Goal: Transaction & Acquisition: Book appointment/travel/reservation

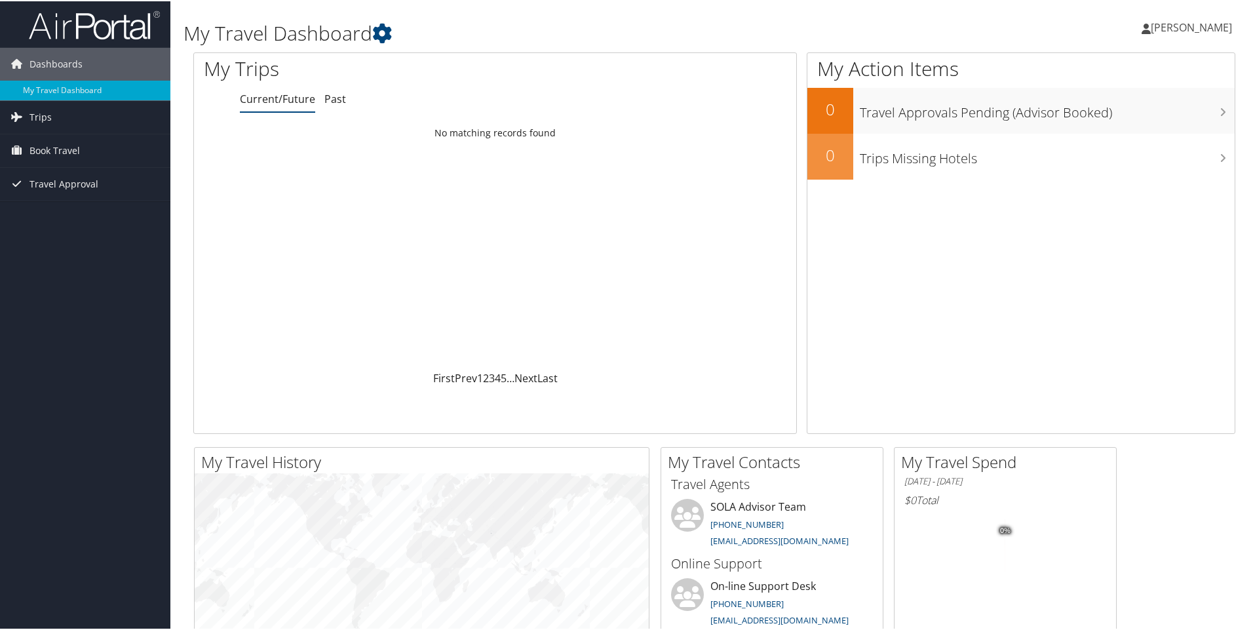
click at [1141, 28] on icon at bounding box center [1145, 27] width 9 height 10
click at [1168, 22] on span "DEIRDRE ROBINSON" at bounding box center [1191, 26] width 81 height 14
click at [1141, 28] on icon at bounding box center [1145, 27] width 9 height 10
click at [1112, 74] on link "My Settings" at bounding box center [1156, 72] width 146 height 22
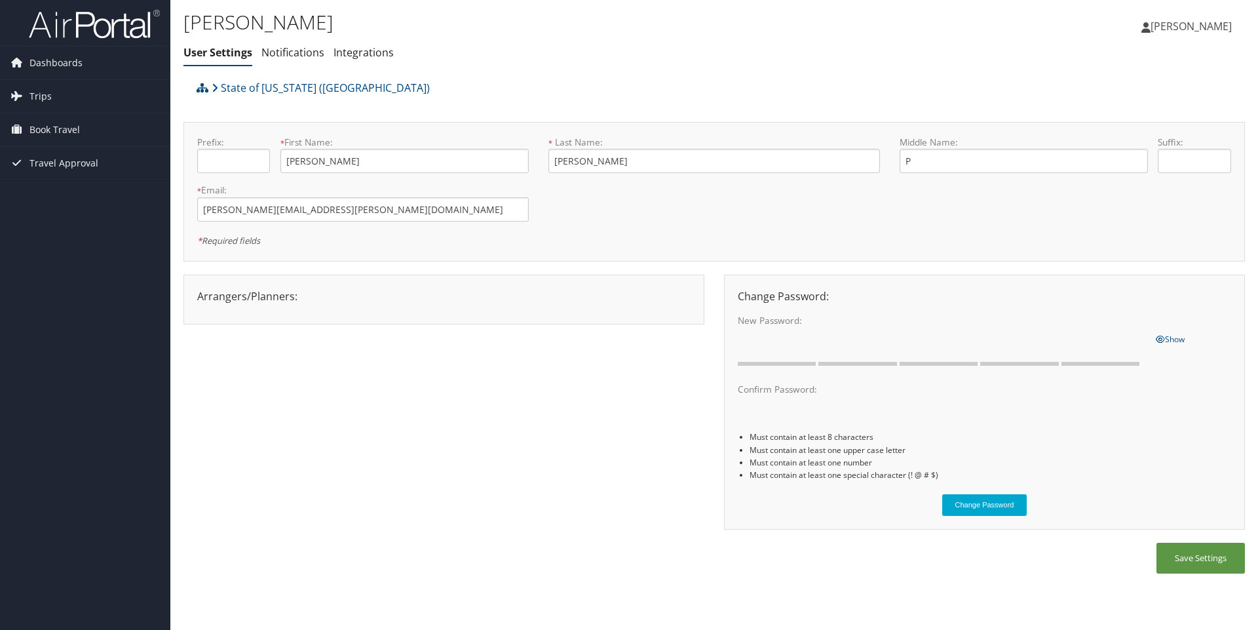
click at [1141, 28] on icon at bounding box center [1145, 27] width 9 height 10
click at [1125, 94] on link "Travel Agency Contacts" at bounding box center [1158, 94] width 146 height 22
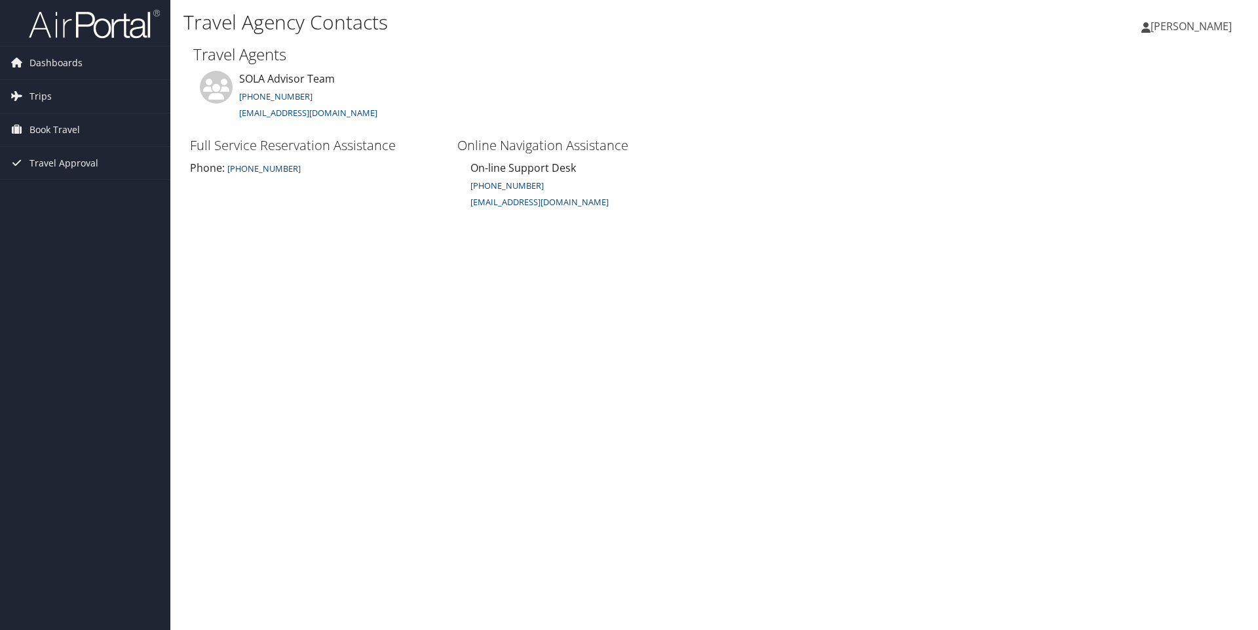
click at [1141, 31] on icon at bounding box center [1145, 27] width 9 height 10
click at [1129, 113] on link "View Travel Profile" at bounding box center [1158, 116] width 146 height 22
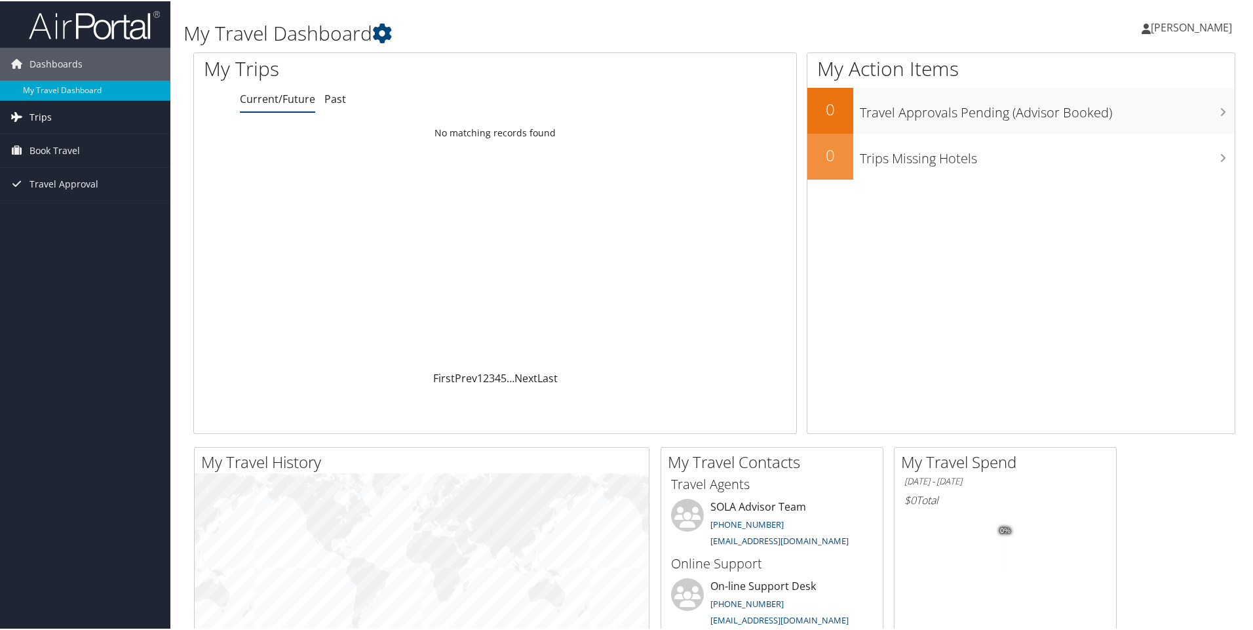
click at [33, 115] on span "Trips" at bounding box center [40, 116] width 22 height 33
click at [41, 240] on span "Travel Approval" at bounding box center [63, 241] width 69 height 33
click at [31, 115] on span "Trips" at bounding box center [40, 116] width 22 height 33
drag, startPoint x: 1147, startPoint y: 26, endPoint x: 919, endPoint y: 317, distance: 370.1
click at [902, 336] on div "My Action Items 0 Travel Approvals Pending (Advisor Booked) 0 Trips Missing Hot…" at bounding box center [1021, 241] width 429 height 381
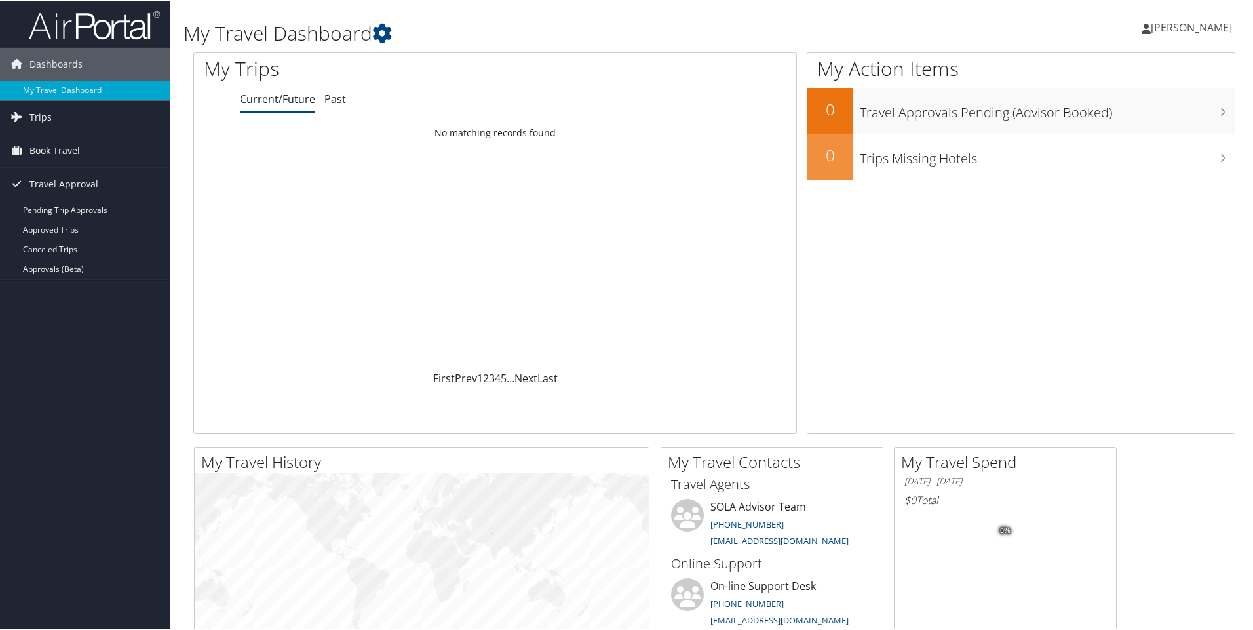
click at [1151, 25] on span "[PERSON_NAME]" at bounding box center [1191, 26] width 81 height 14
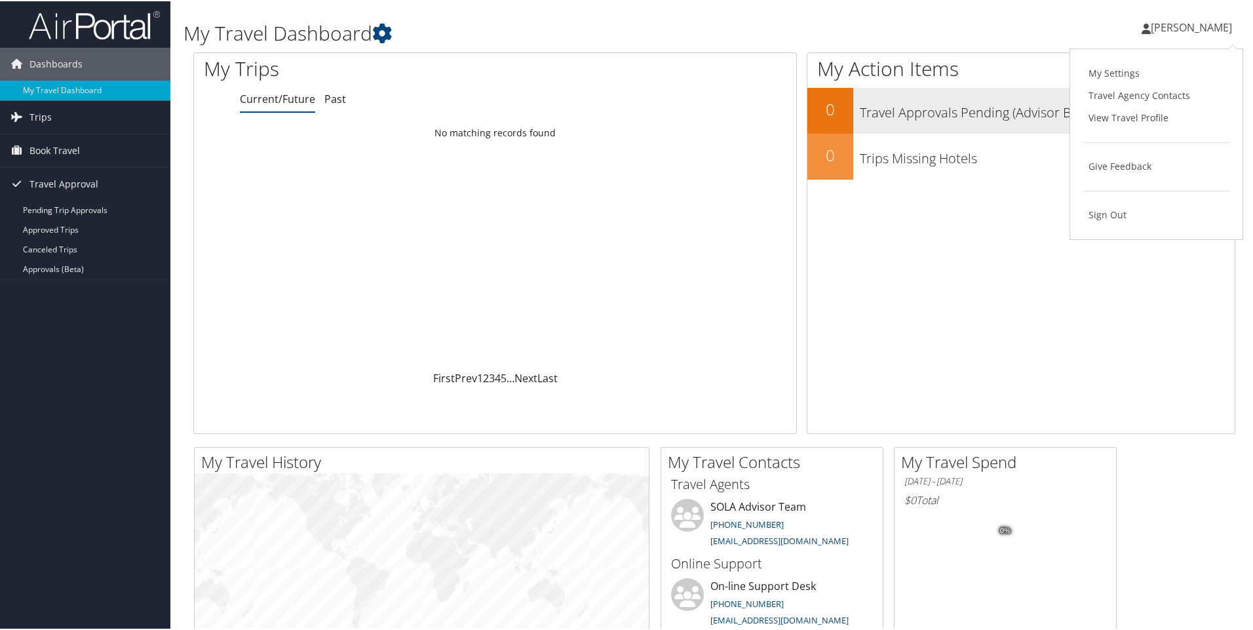
click at [1136, 118] on link "View Travel Profile" at bounding box center [1156, 116] width 146 height 22
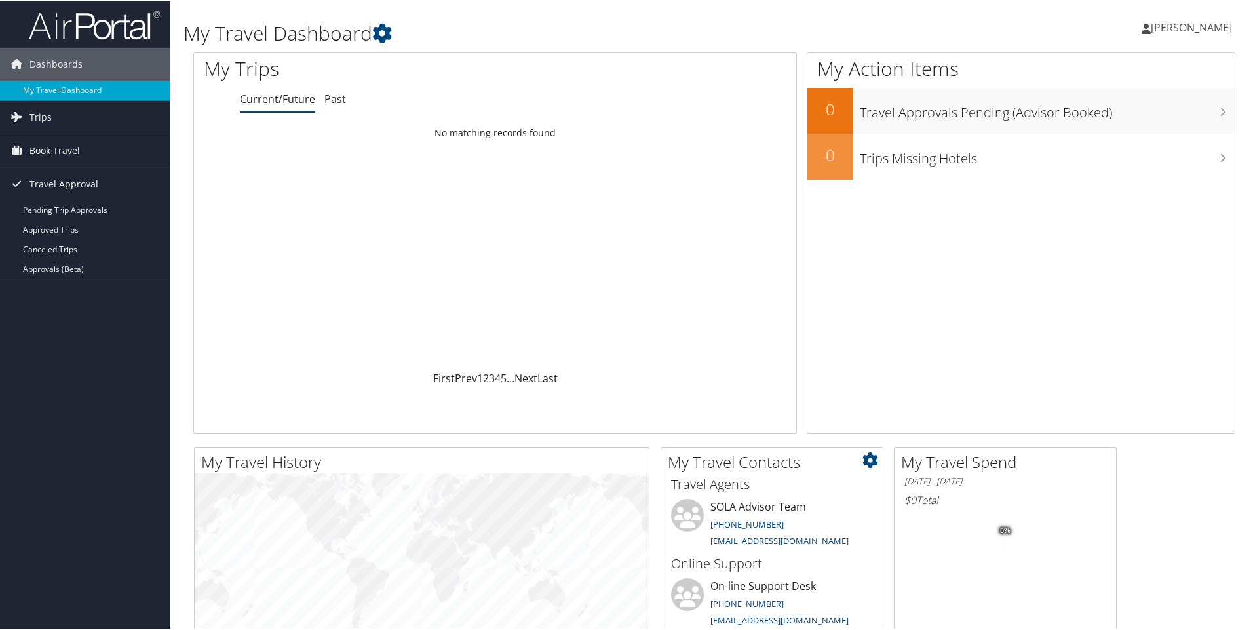
click at [727, 613] on link "[EMAIL_ADDRESS][DOMAIN_NAME]" at bounding box center [779, 619] width 138 height 12
drag, startPoint x: 1034, startPoint y: 322, endPoint x: 1024, endPoint y: 350, distance: 29.2
click at [1029, 345] on div "My Action Items 0 Travel Approvals Pending (Advisor Booked) 0 Trips Missing Hot…" at bounding box center [1021, 241] width 429 height 381
click at [1212, 64] on icon at bounding box center [1221, 67] width 39 height 22
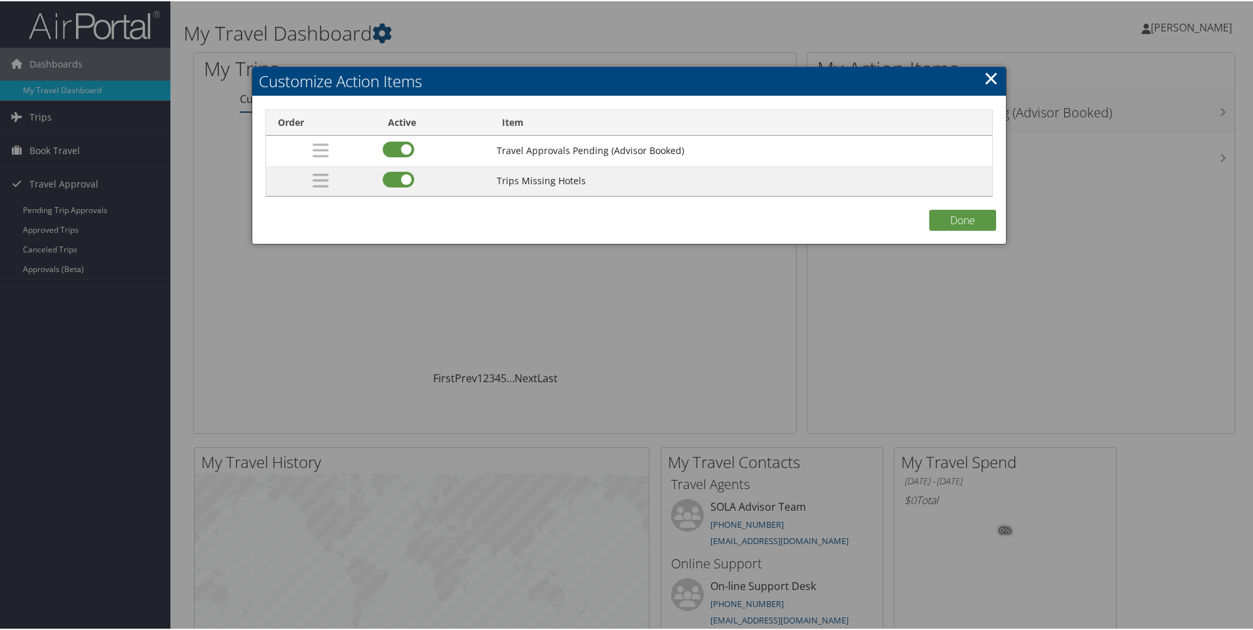
click at [991, 75] on link "×" at bounding box center [990, 77] width 15 height 26
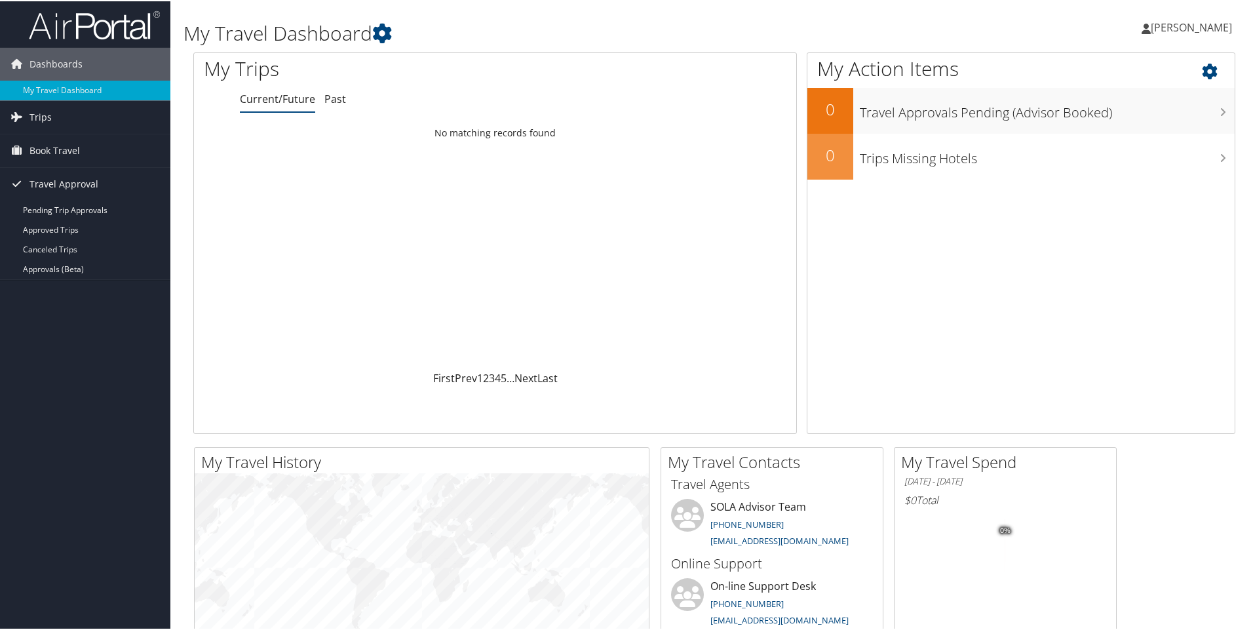
drag, startPoint x: 1125, startPoint y: 29, endPoint x: 991, endPoint y: 267, distance: 272.6
click at [991, 267] on div "My Action Items 0 Travel Approvals Pending (Advisor Booked) 0 Trips Missing Hot…" at bounding box center [1021, 241] width 429 height 381
click at [1189, 21] on span "[PERSON_NAME]" at bounding box center [1191, 26] width 81 height 14
click at [79, 180] on span "Travel Approval" at bounding box center [63, 182] width 69 height 33
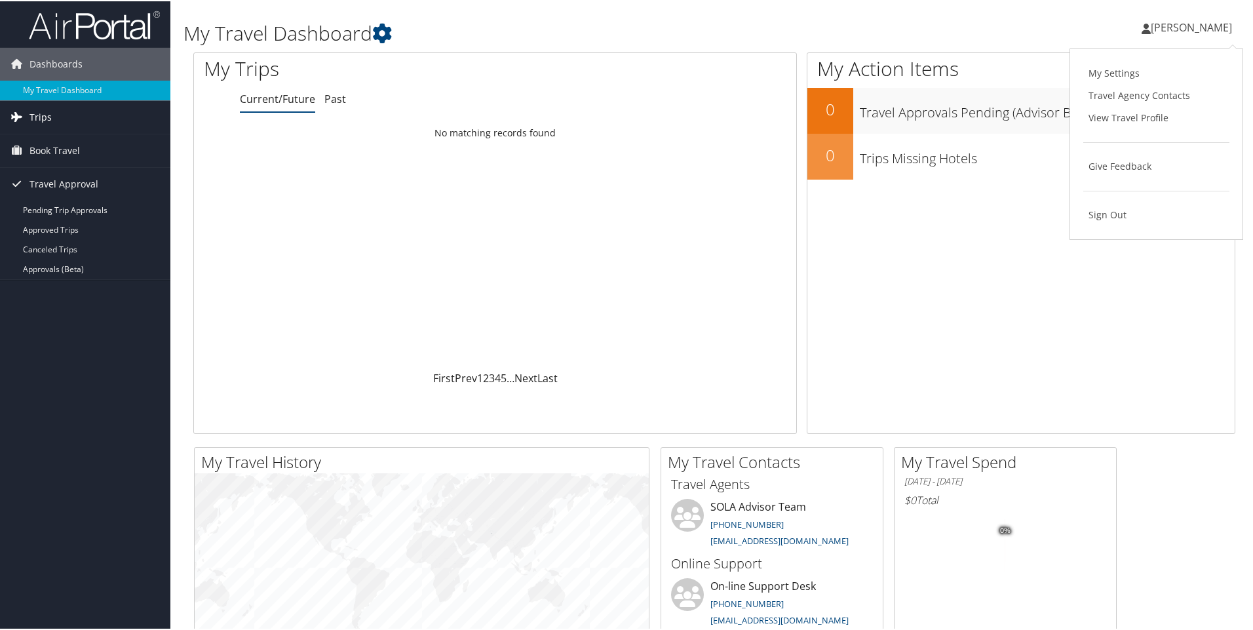
click at [26, 115] on icon at bounding box center [17, 115] width 20 height 20
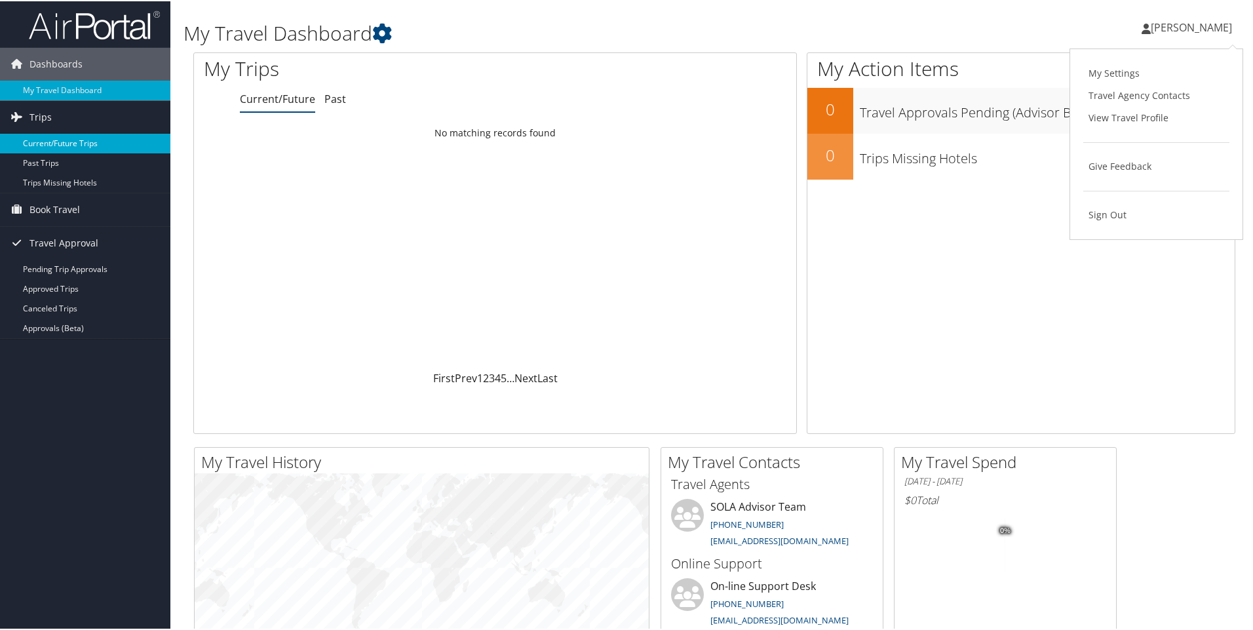
click at [52, 140] on link "Current/Future Trips" at bounding box center [85, 142] width 170 height 20
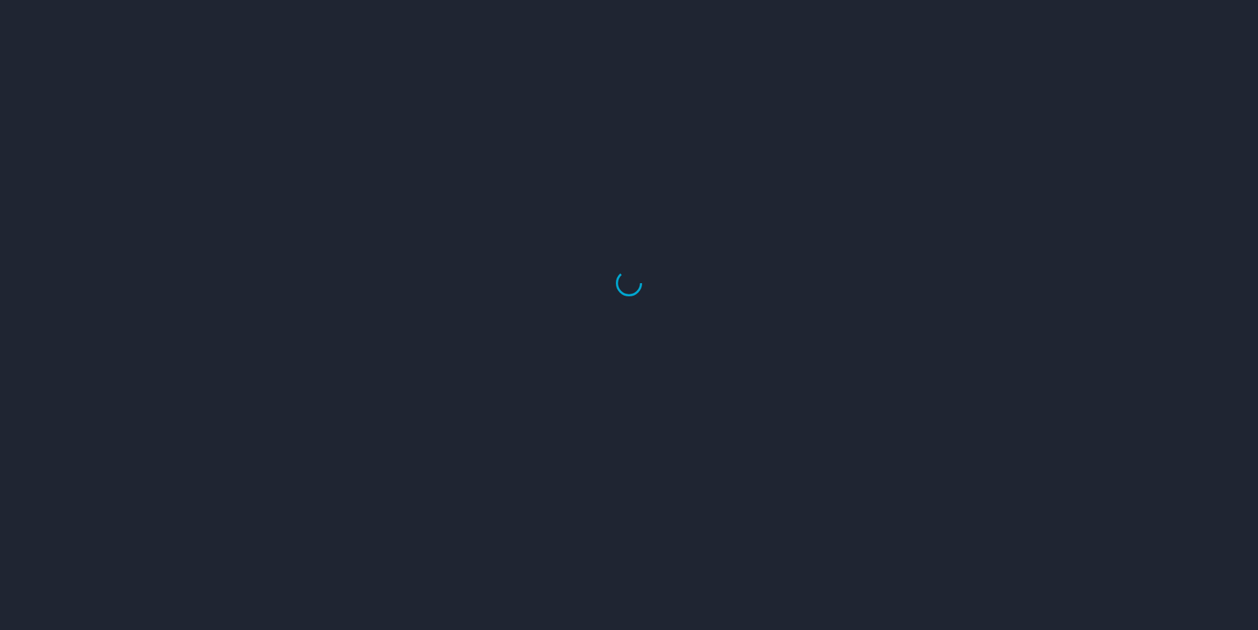
select select "US"
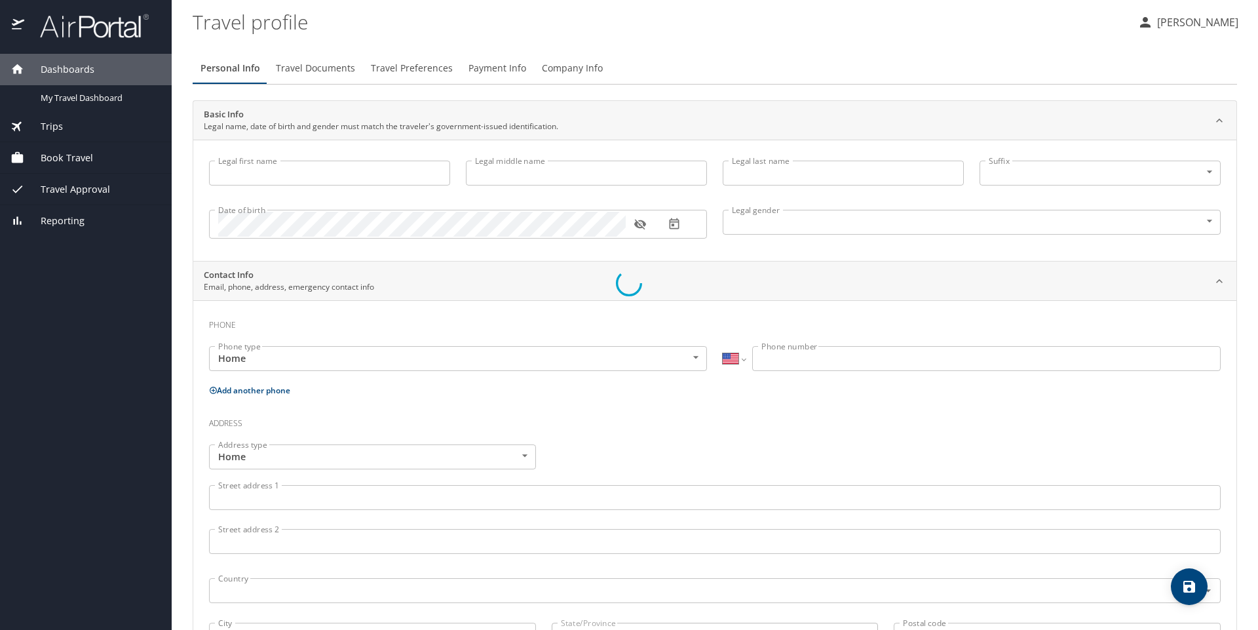
type input "[PERSON_NAME]"
type input "P"
type input "[PERSON_NAME]"
type input "[DEMOGRAPHIC_DATA]"
select select "US"
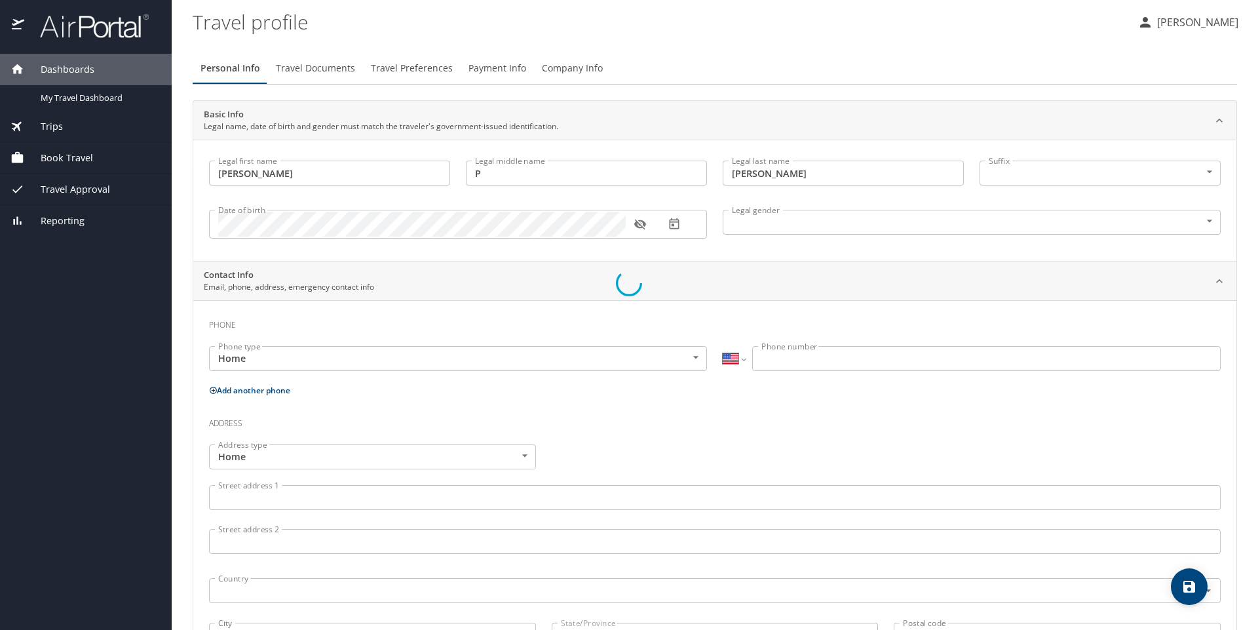
select select "US"
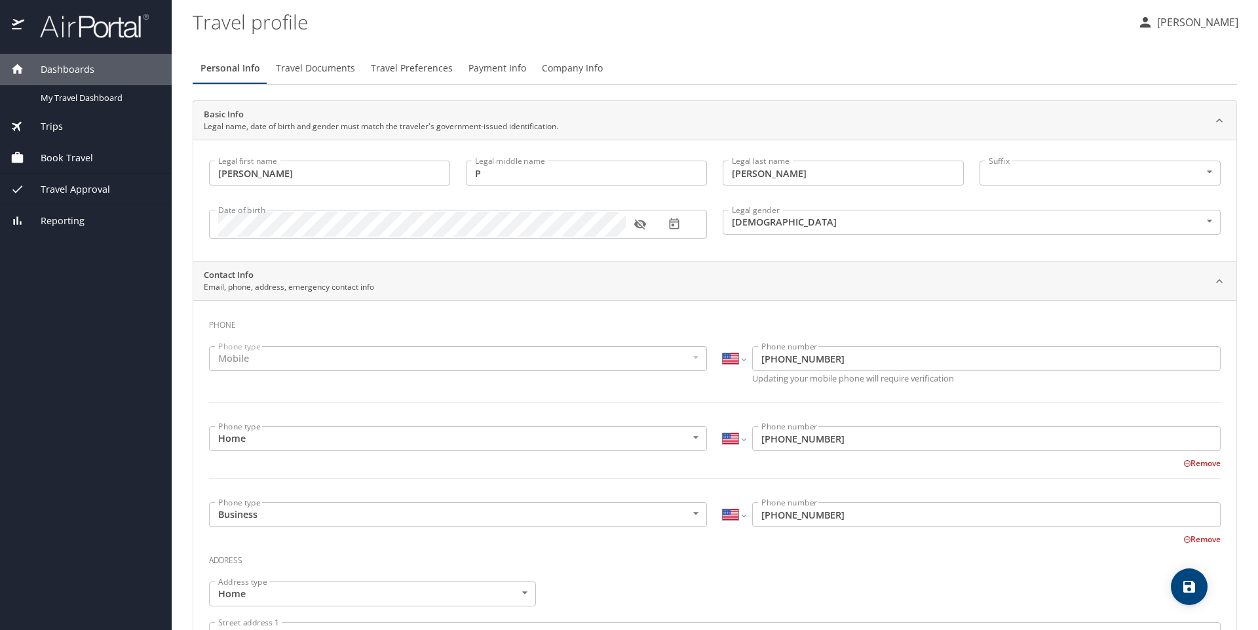
click at [307, 66] on span "Travel Documents" at bounding box center [315, 68] width 79 height 16
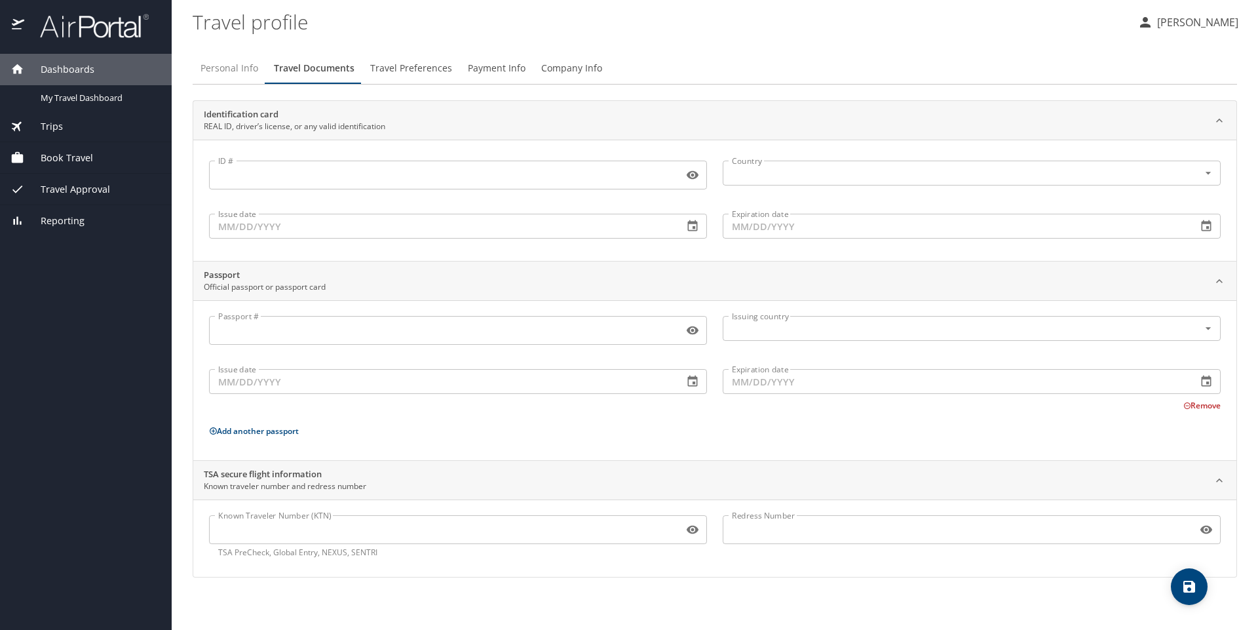
click at [225, 69] on span "Personal Info" at bounding box center [229, 68] width 58 height 16
select select "US"
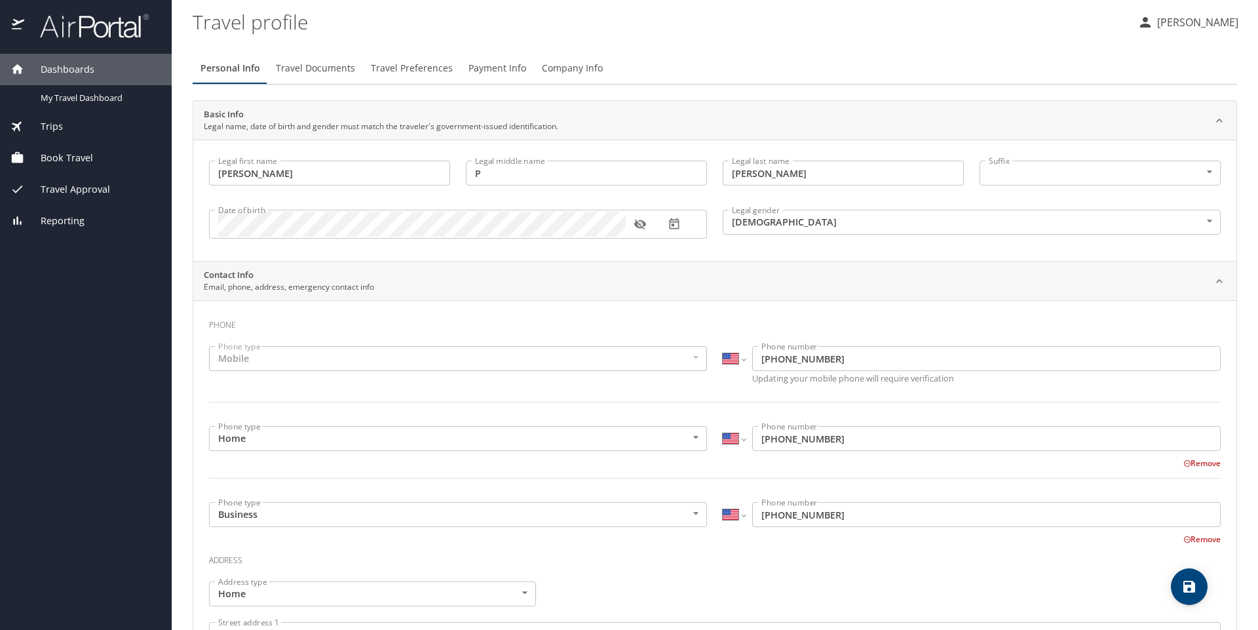
click at [61, 67] on span "Dashboards" at bounding box center [59, 69] width 70 height 14
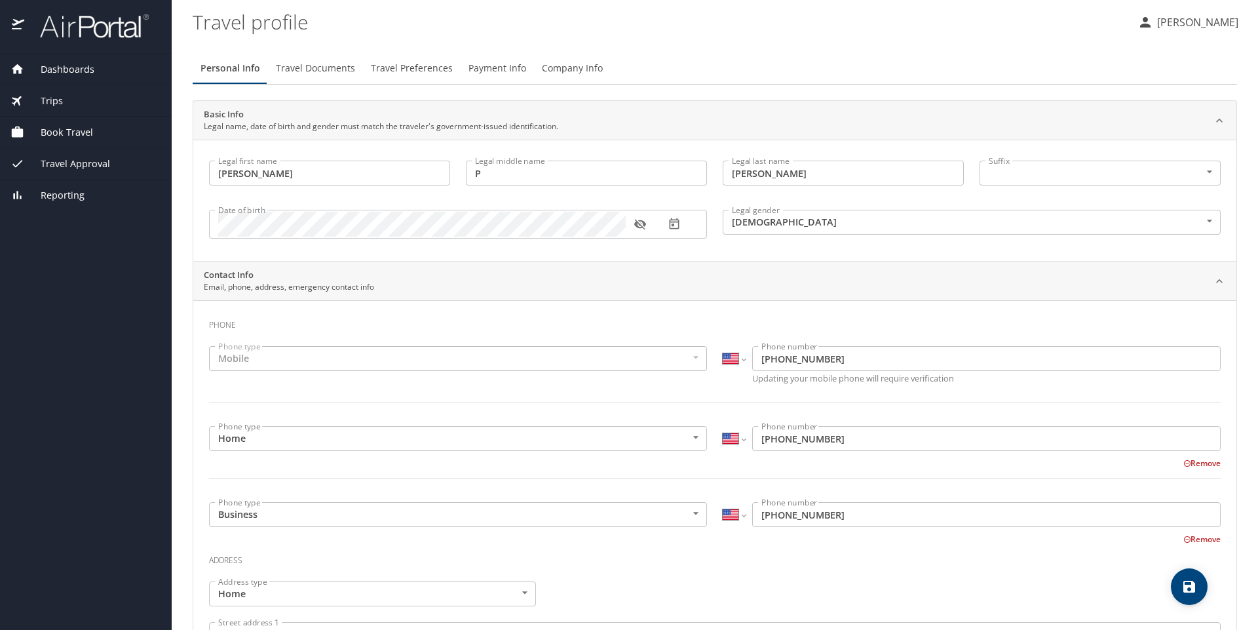
click at [61, 66] on span "Dashboards" at bounding box center [59, 69] width 70 height 14
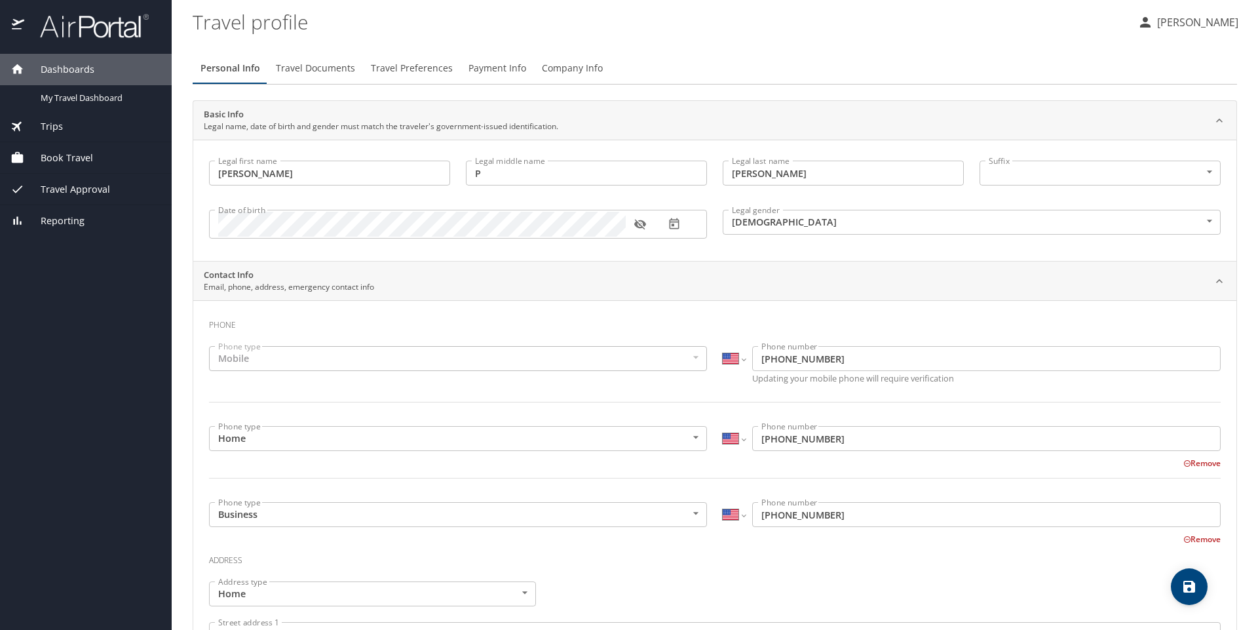
click at [1194, 540] on button "Remove" at bounding box center [1201, 538] width 37 height 11
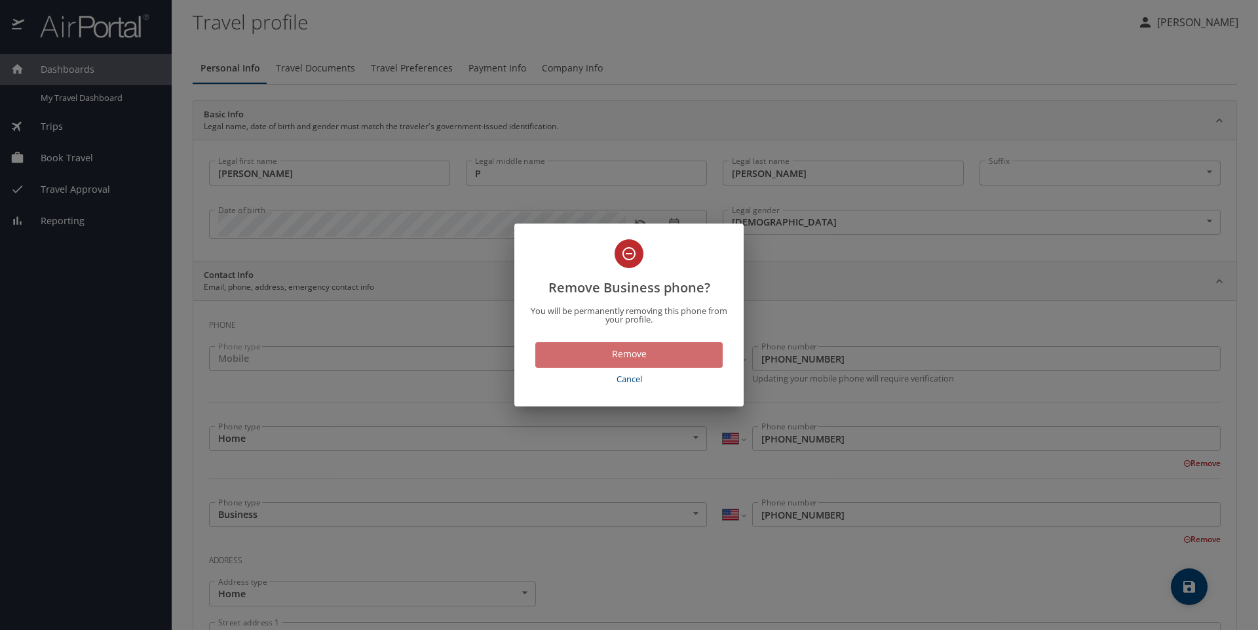
drag, startPoint x: 640, startPoint y: 356, endPoint x: 660, endPoint y: 394, distance: 43.1
click at [640, 358] on span "Remove" at bounding box center [629, 354] width 166 height 16
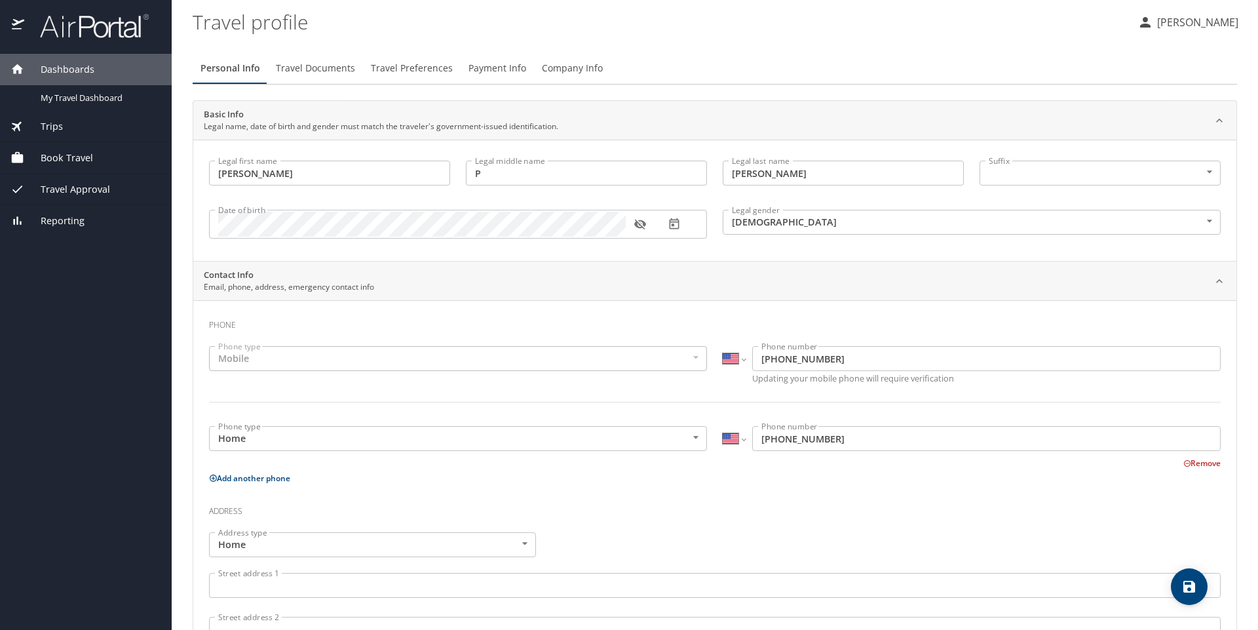
click at [238, 478] on button "Add another phone" at bounding box center [249, 477] width 81 height 11
select select "US"
click at [773, 513] on input "Phone number" at bounding box center [986, 514] width 468 height 25
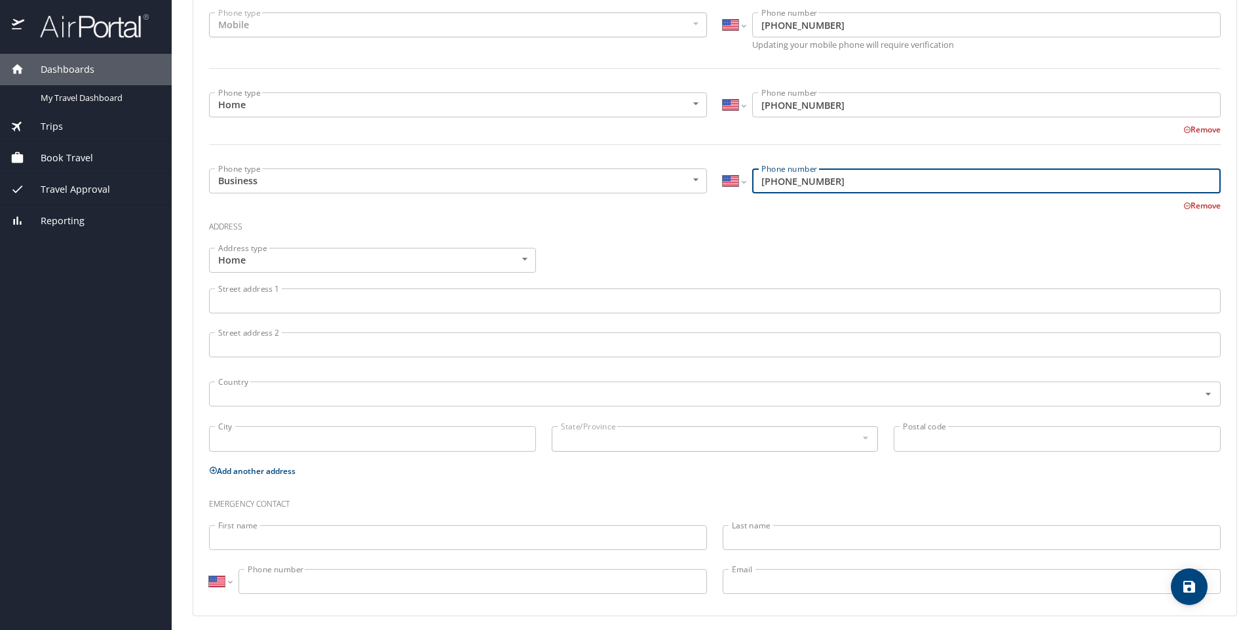
scroll to position [340, 0]
type input "(225) 219-3950"
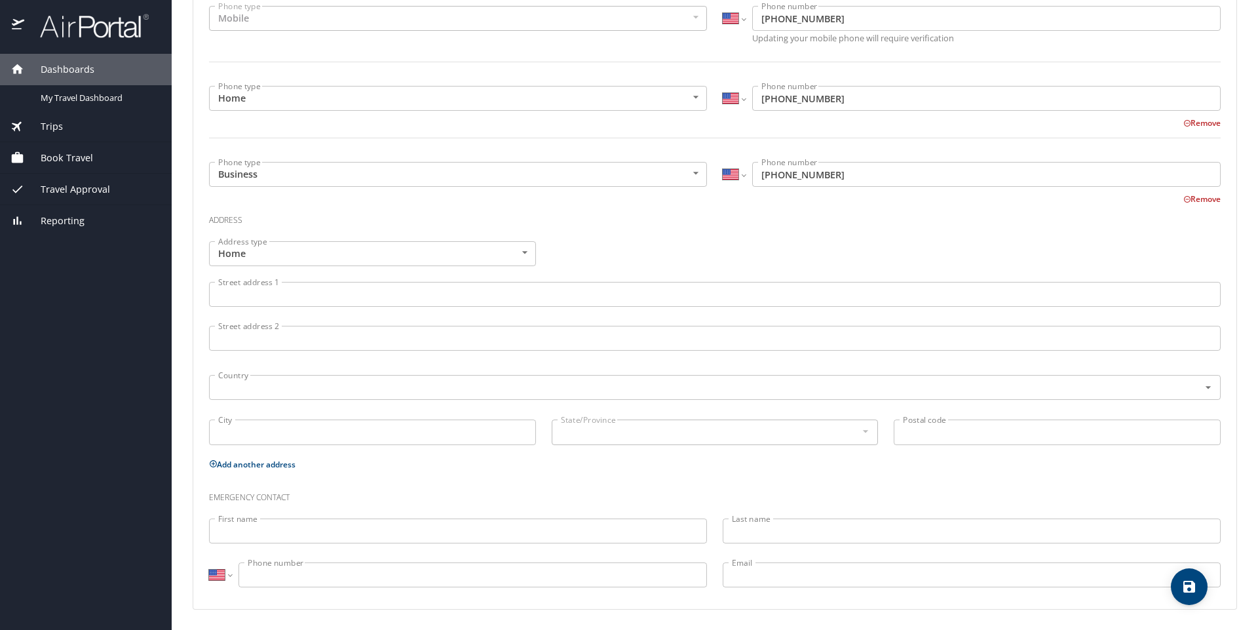
click at [1010, 278] on div "Street address 1 Street address 1" at bounding box center [714, 296] width 1027 height 44
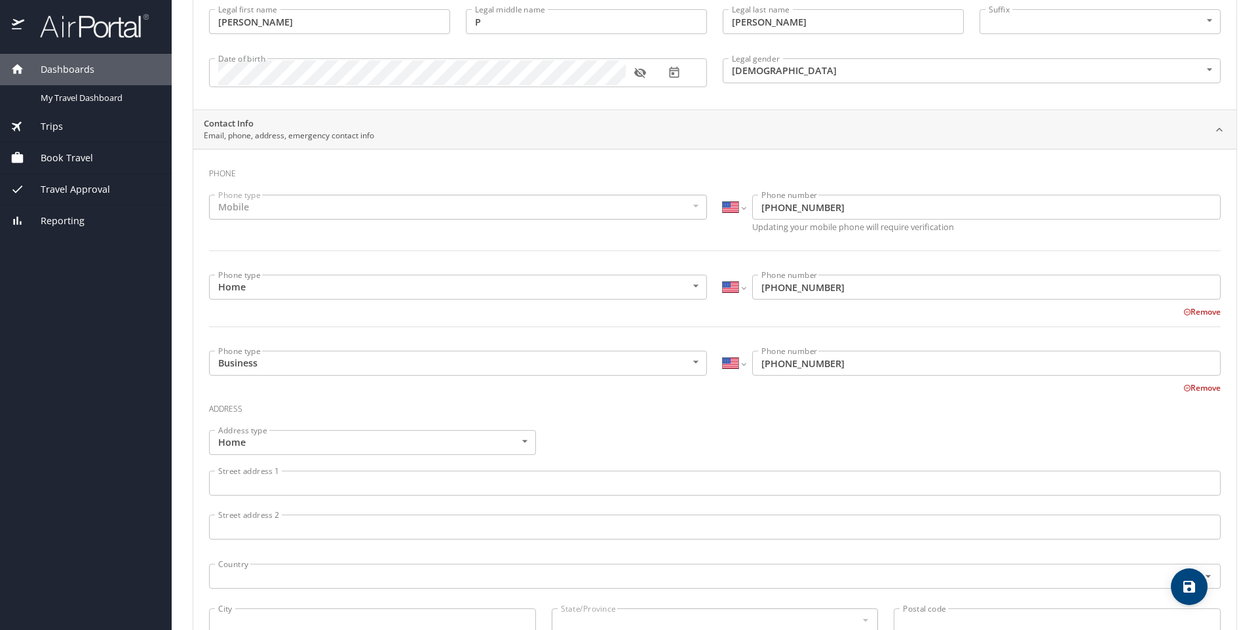
scroll to position [0, 0]
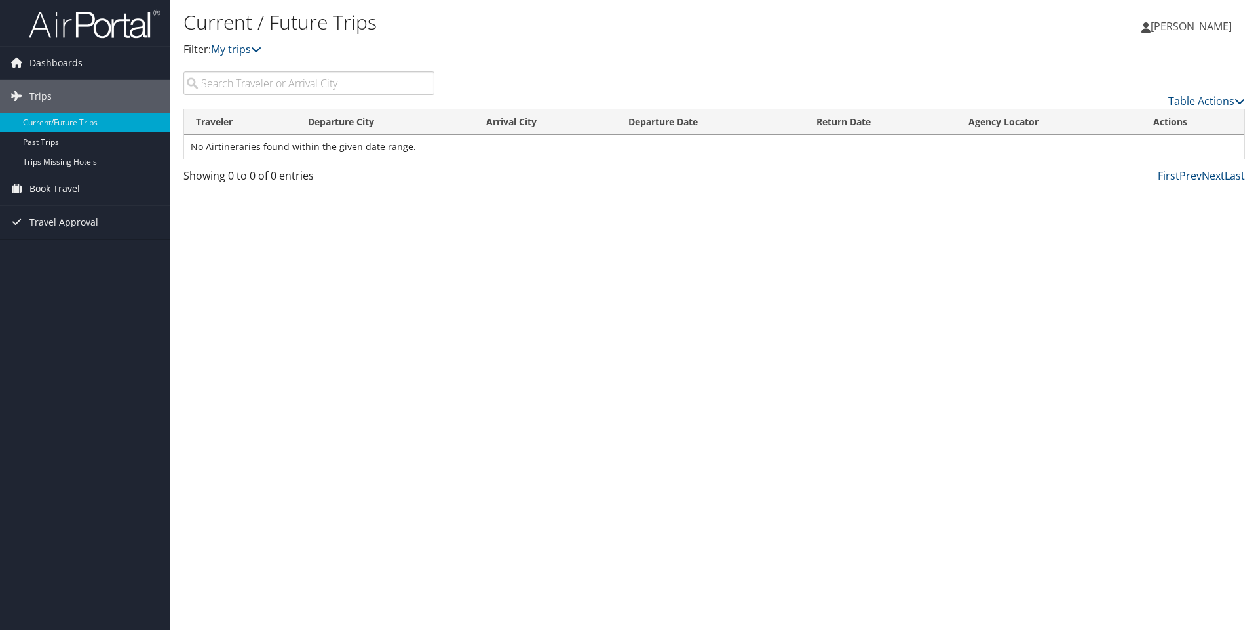
click at [1157, 23] on span "[PERSON_NAME]" at bounding box center [1191, 26] width 81 height 14
click at [1113, 69] on link "My Settings" at bounding box center [1158, 72] width 146 height 22
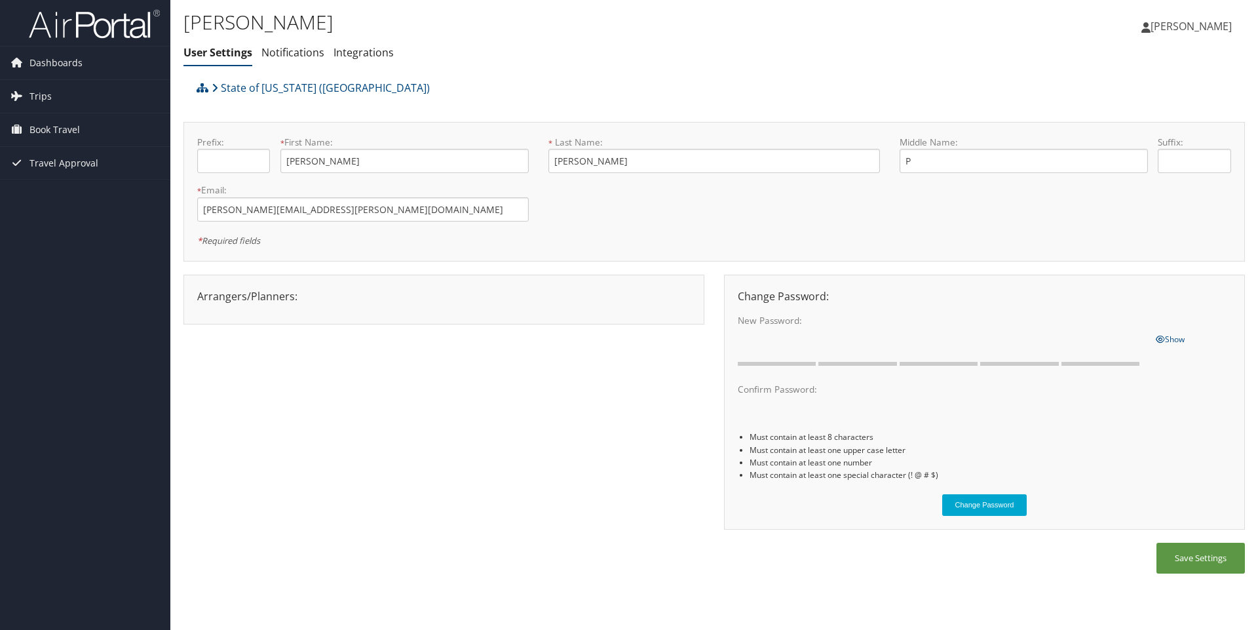
click at [267, 297] on div "Arrangers/Planners: Edit Arrangers & Planners Save Changes Cancel ×" at bounding box center [443, 296] width 513 height 16
click at [203, 293] on div "Arrangers/Planners: Edit Arrangers & Planners Save Changes Cancel ×" at bounding box center [443, 296] width 513 height 16
click at [1182, 20] on span "[PERSON_NAME]" at bounding box center [1191, 26] width 81 height 14
click at [1122, 114] on link "View Travel Profile" at bounding box center [1158, 116] width 146 height 22
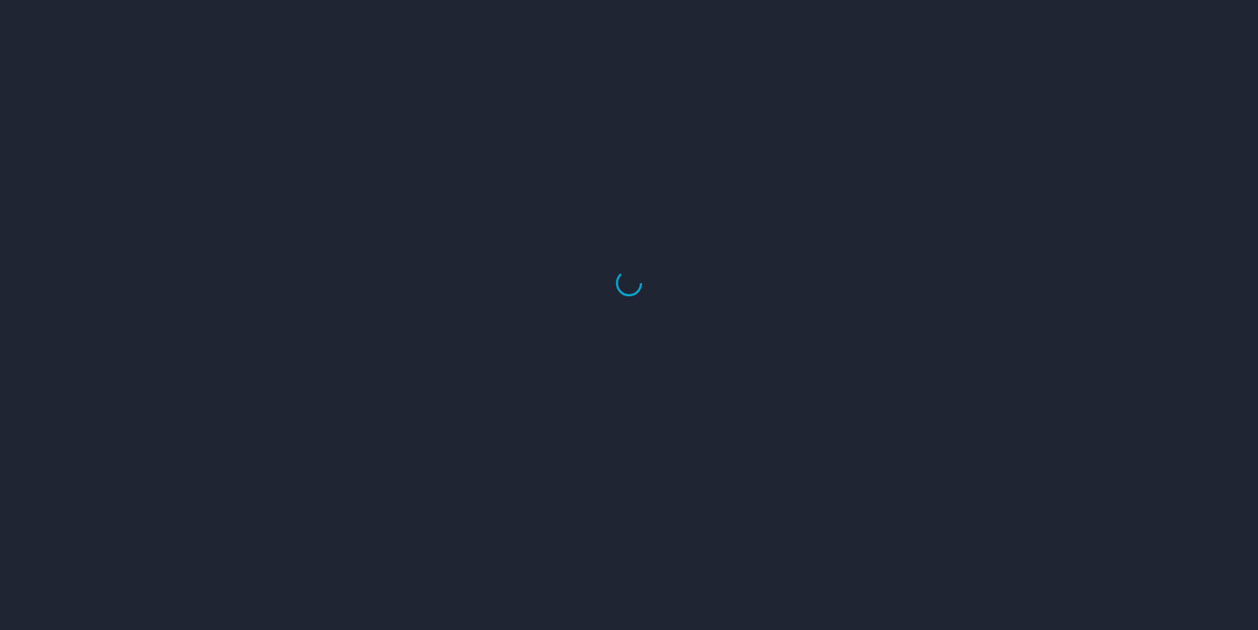
select select "US"
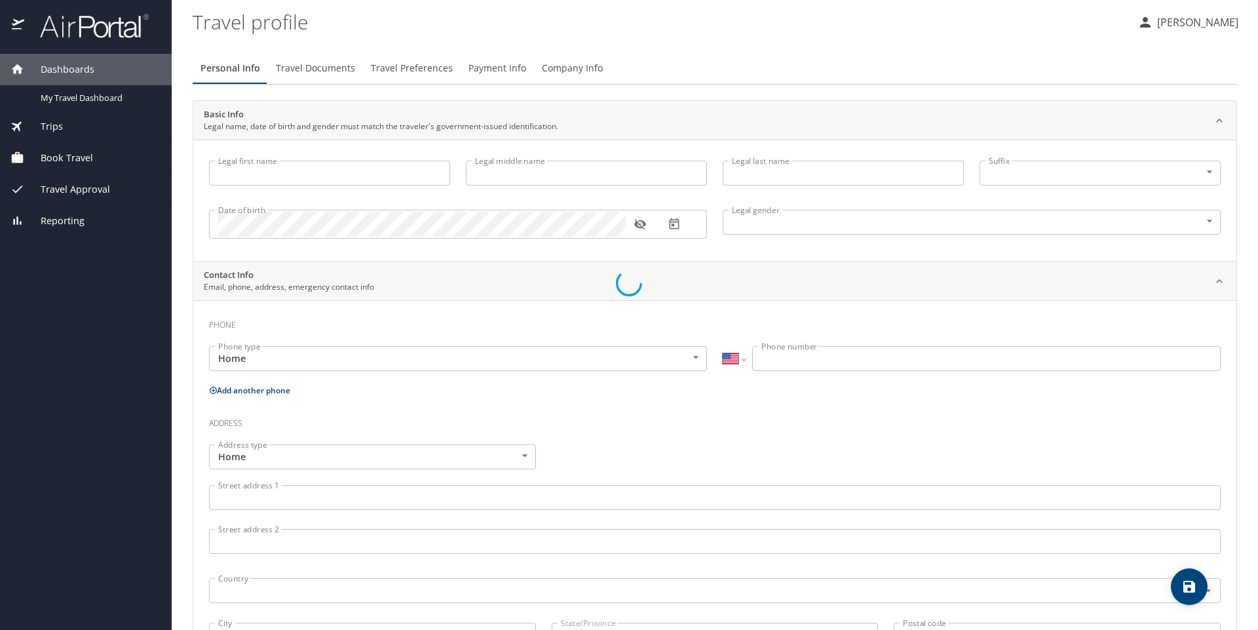
type input "[PERSON_NAME]"
type input "P"
type input "[PERSON_NAME]"
type input "[DEMOGRAPHIC_DATA]"
select select "US"
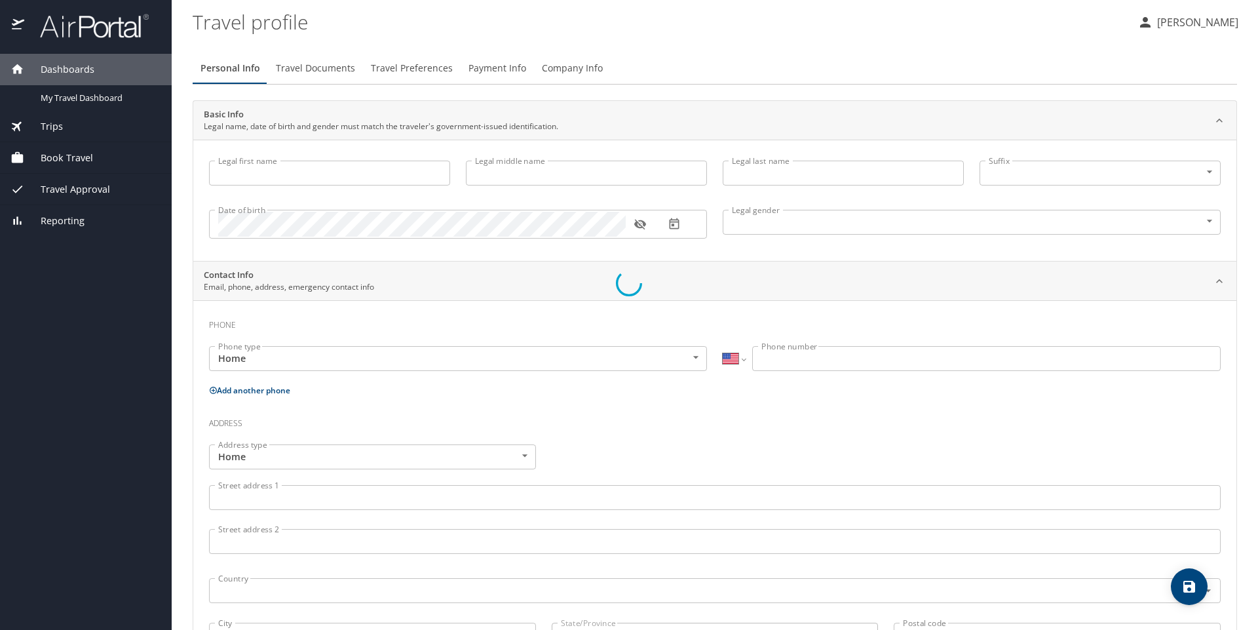
select select "US"
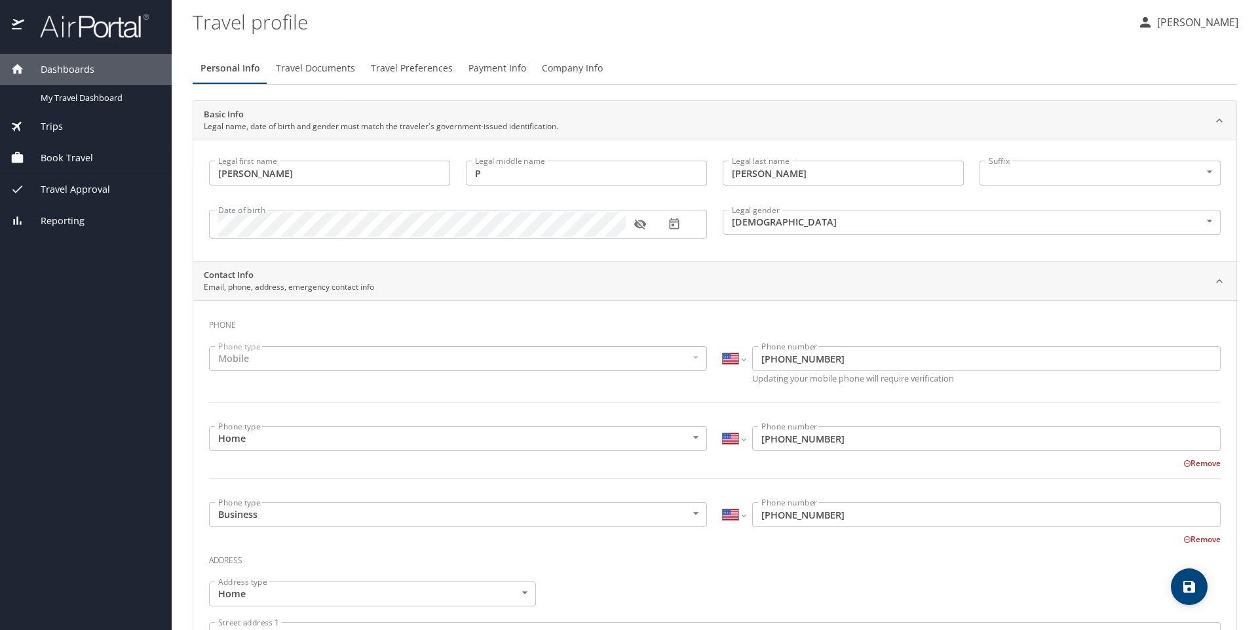
drag, startPoint x: 1200, startPoint y: 1, endPoint x: 748, endPoint y: 30, distance: 453.7
click at [748, 30] on profile "Travel profile" at bounding box center [660, 21] width 934 height 41
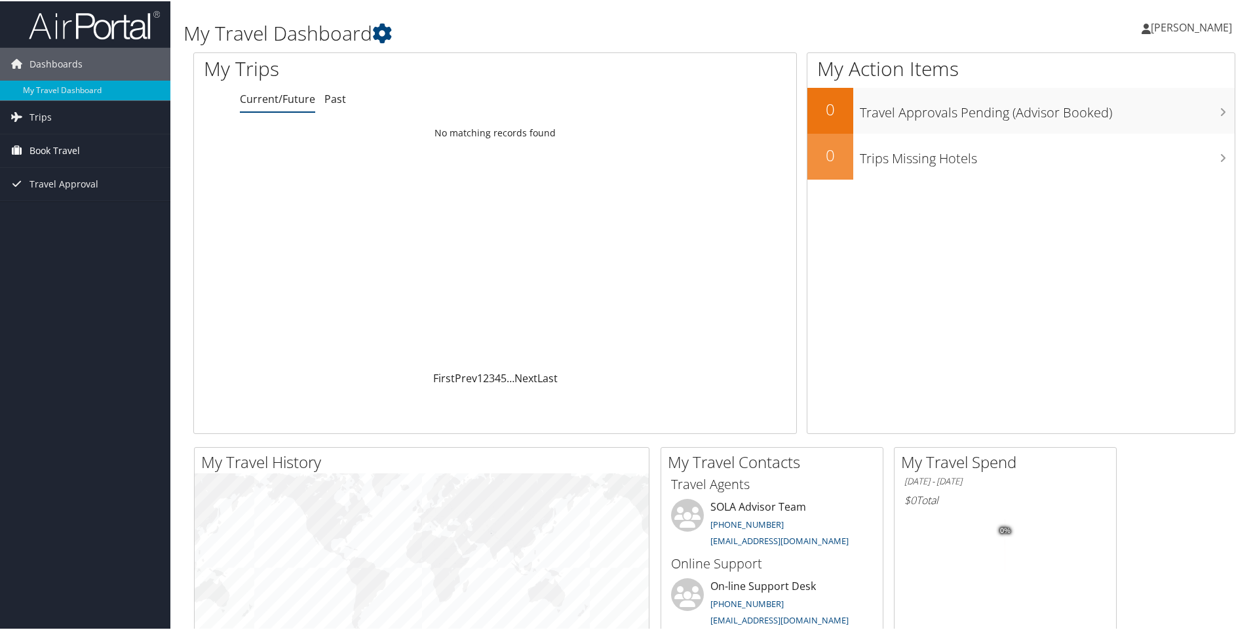
click at [56, 147] on span "Book Travel" at bounding box center [54, 149] width 50 height 33
click at [46, 195] on link "Book/Manage Online Trips" at bounding box center [85, 195] width 170 height 20
click at [61, 195] on link "Book/Manage Online Trips" at bounding box center [85, 195] width 170 height 20
click at [57, 195] on link "Book/Manage Online Trips" at bounding box center [85, 195] width 170 height 20
